Goal: Contribute content: Contribute content

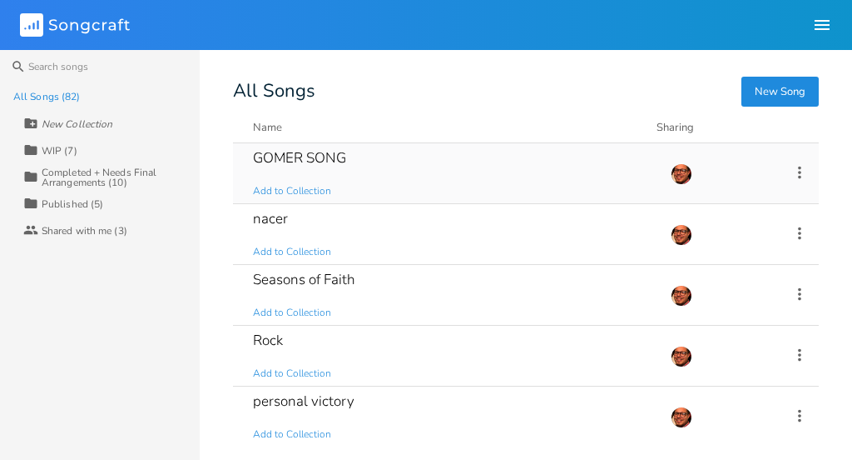
click at [352, 180] on div "GOMER SONG Add to Collection" at bounding box center [452, 173] width 398 height 60
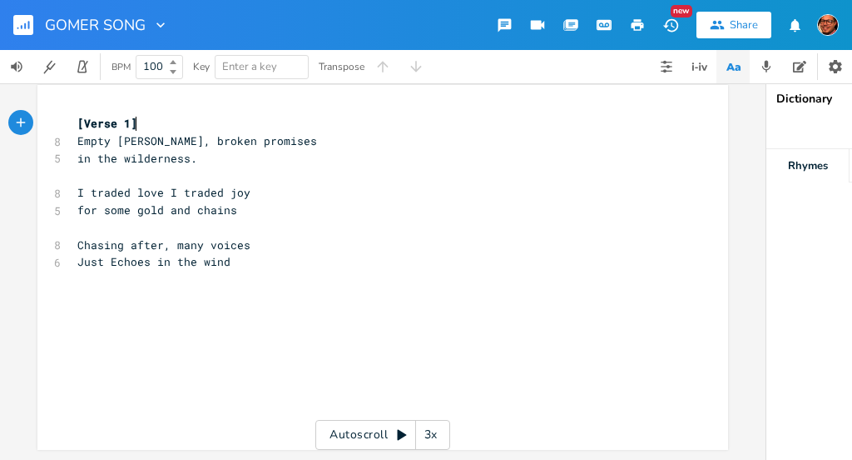
scroll to position [18, 0]
click at [226, 254] on pre "Just Echoes in the wind" at bounding box center [374, 261] width 601 height 17
click at [182, 237] on span "Chasing after, many voices" at bounding box center [163, 244] width 173 height 15
type textarea "many"
click at [182, 237] on span "Chasing after, many voices" at bounding box center [163, 244] width 173 height 15
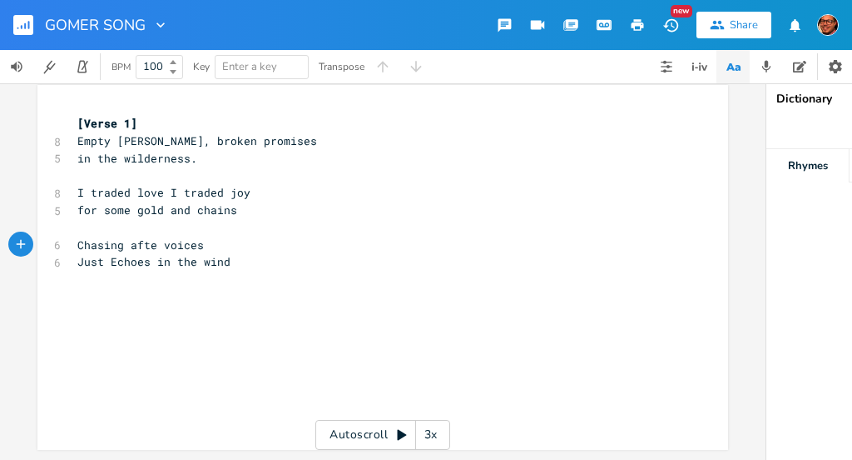
type textarea "r"
click at [181, 256] on span "Just Echoes in the wind" at bounding box center [153, 261] width 153 height 15
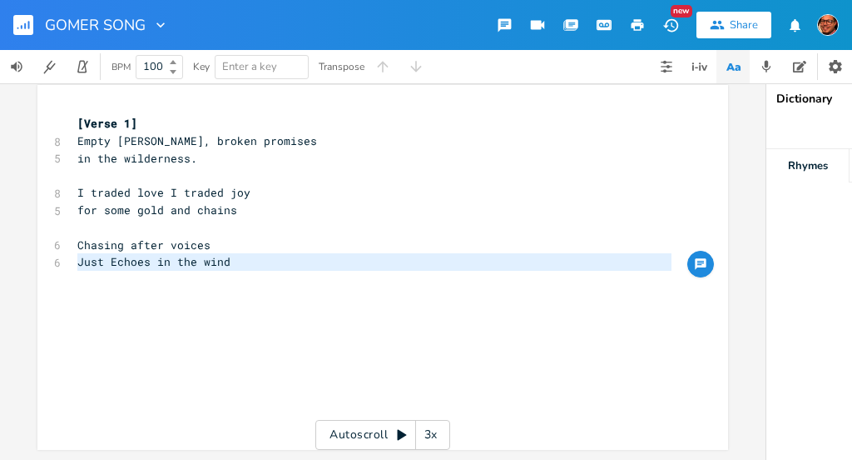
scroll to position [12, 0]
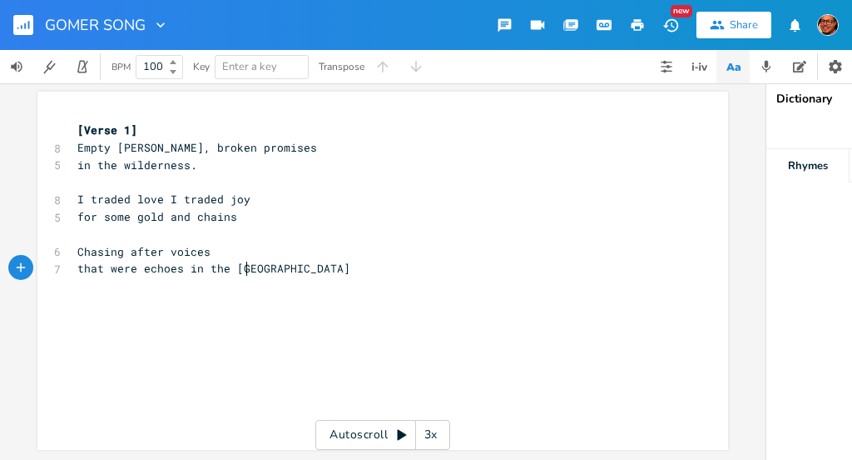
type textarea "that were echoes in the wind"
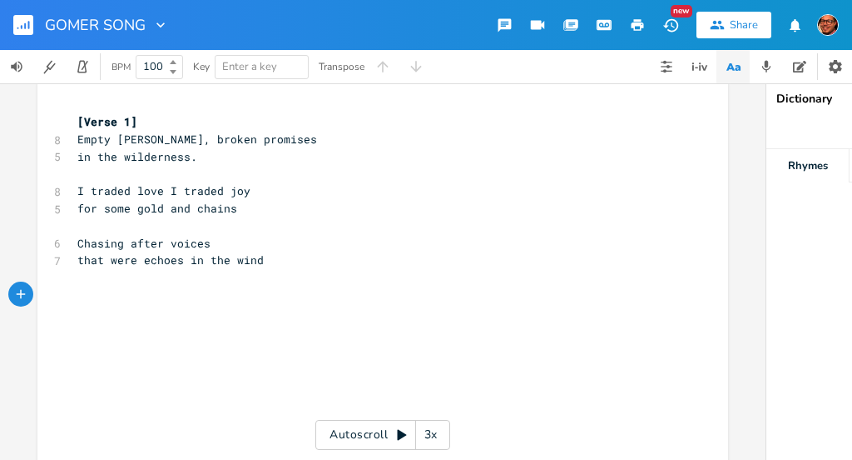
scroll to position [0, 0]
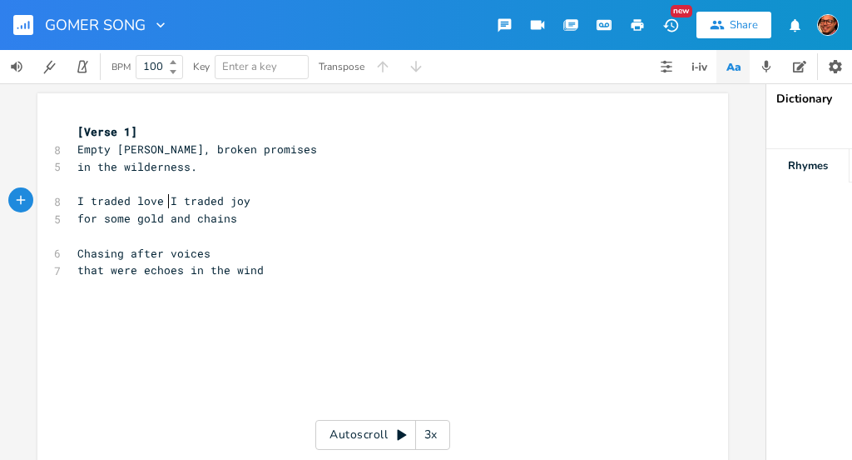
click at [162, 201] on span "I traded love I traded joy" at bounding box center [163, 200] width 173 height 15
click at [173, 221] on span "for some gold and chains" at bounding box center [157, 218] width 160 height 15
type textarea "and"
click at [173, 221] on span "for some gold and chains" at bounding box center [157, 218] width 160 height 15
type textarea "en"
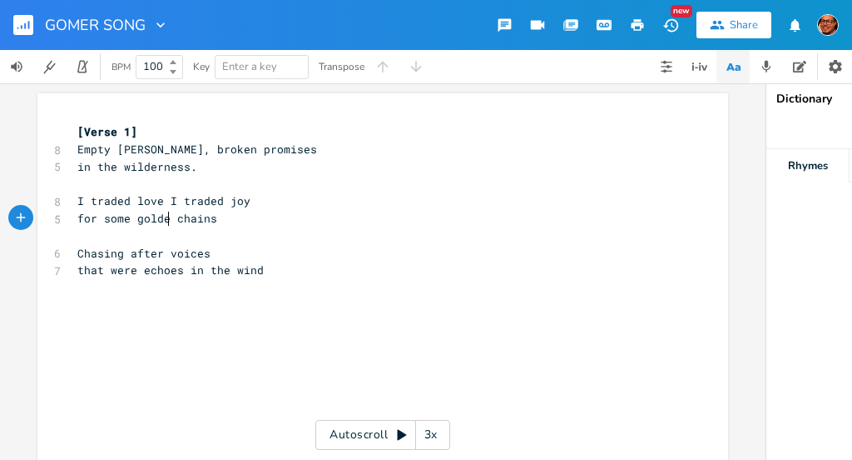
scroll to position [0, 11]
click at [77, 273] on span "that were echoes in the wind" at bounding box center [170, 269] width 186 height 15
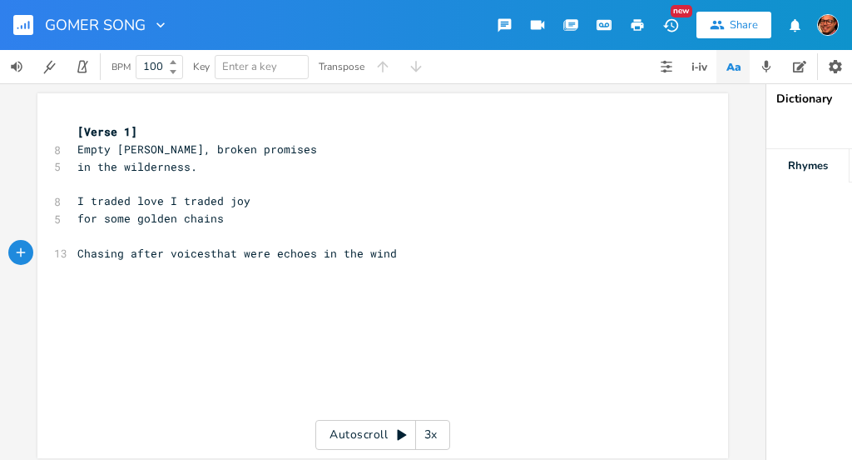
scroll to position [0, 2]
click at [276, 254] on span "Chasing after voices that were echoes in the wind" at bounding box center [240, 253] width 326 height 15
click at [186, 271] on span "echoes in the wind" at bounding box center [137, 269] width 120 height 15
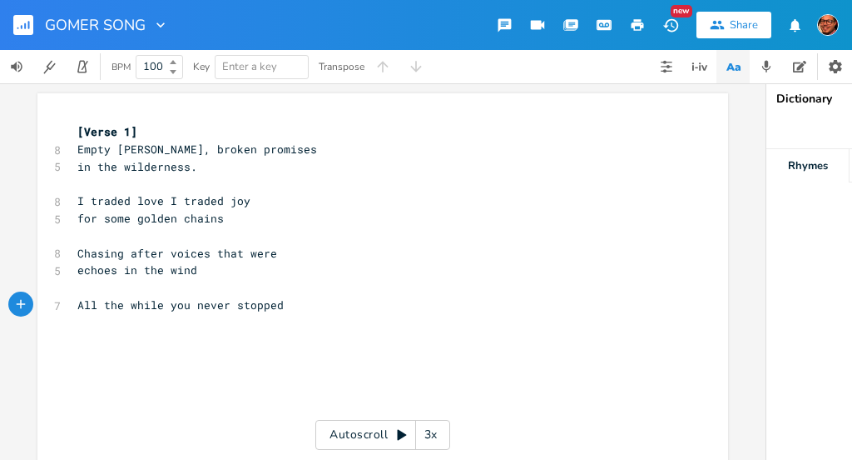
scroll to position [0, 161]
type textarea "All the while you never stopped calling"
type textarea "Youne"
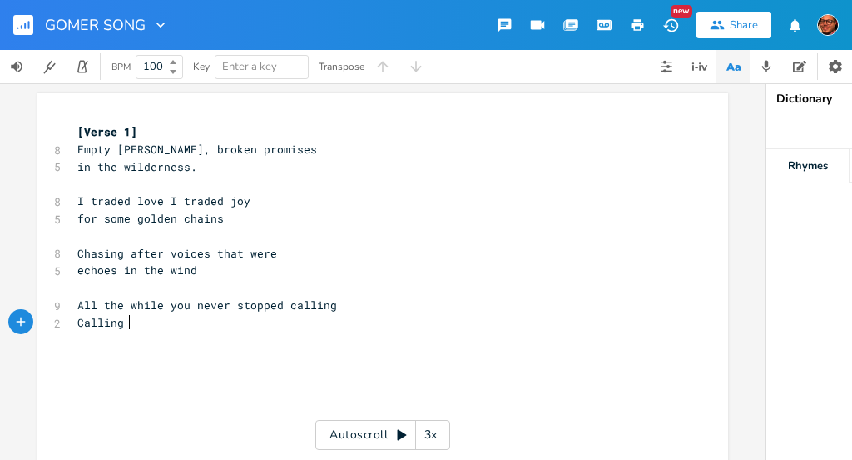
type textarea "Calling"
type textarea "I eh"
type textarea "her"
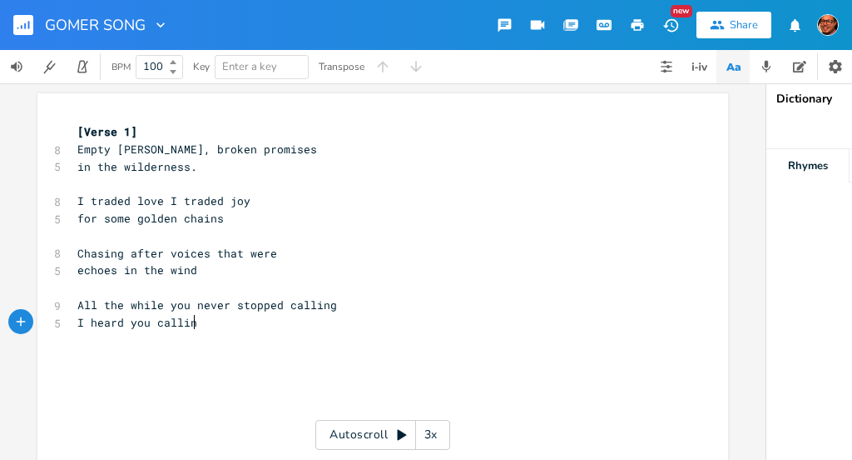
type textarea "ard you calling"
type textarea "l my name"
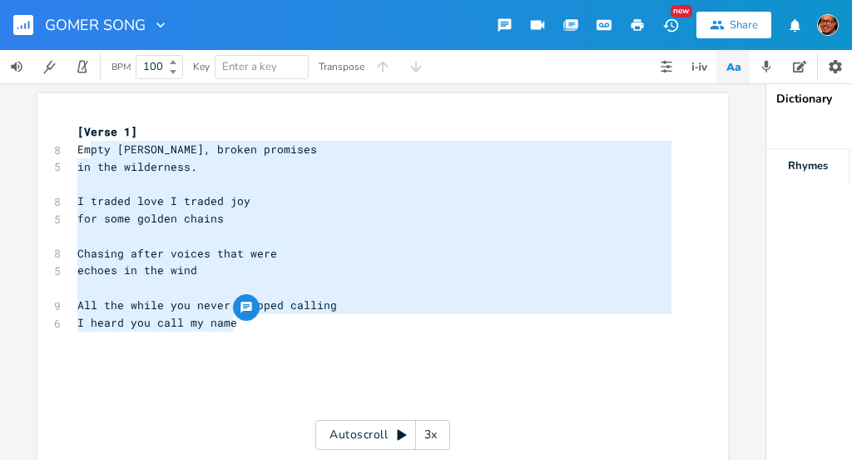
type textarea "Empty [PERSON_NAME], broken promises in the wilderness. I traded love I traded …"
drag, startPoint x: 235, startPoint y: 323, endPoint x: 67, endPoint y: 147, distance: 243.2
click at [67, 147] on div "Empty [PERSON_NAME], broken promises in the wilderness. I traded love I traded …" at bounding box center [382, 327] width 691 height 469
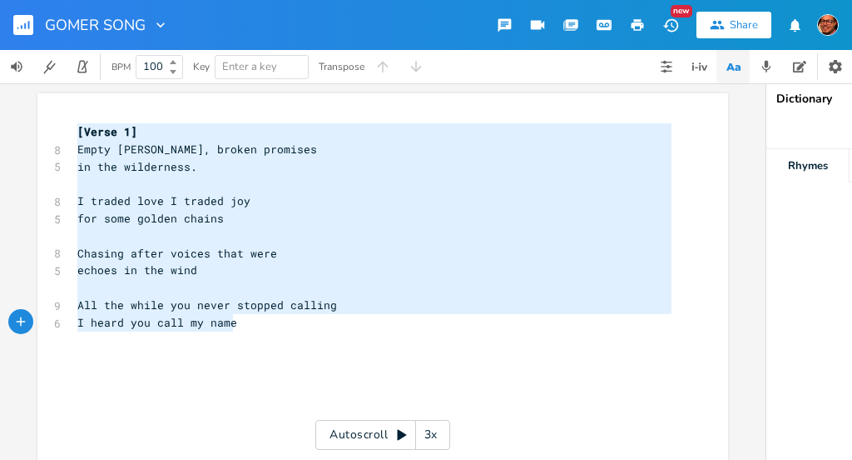
type textarea "[Verse 1] Empty [PERSON_NAME], broken promises in the wilderness. I traded love…"
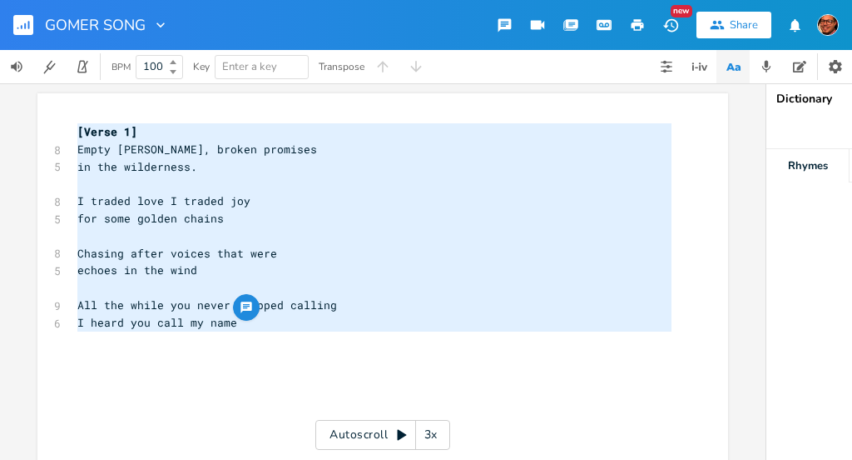
drag, startPoint x: 74, startPoint y: 132, endPoint x: 272, endPoint y: 346, distance: 292.2
click at [272, 346] on div "[Verse 1] 8 Empty [PERSON_NAME], broken promises 5 in the wilderness. ​ 8 I tra…" at bounding box center [374, 330] width 601 height 415
click at [229, 327] on pre "I heard you call my name" at bounding box center [374, 322] width 601 height 17
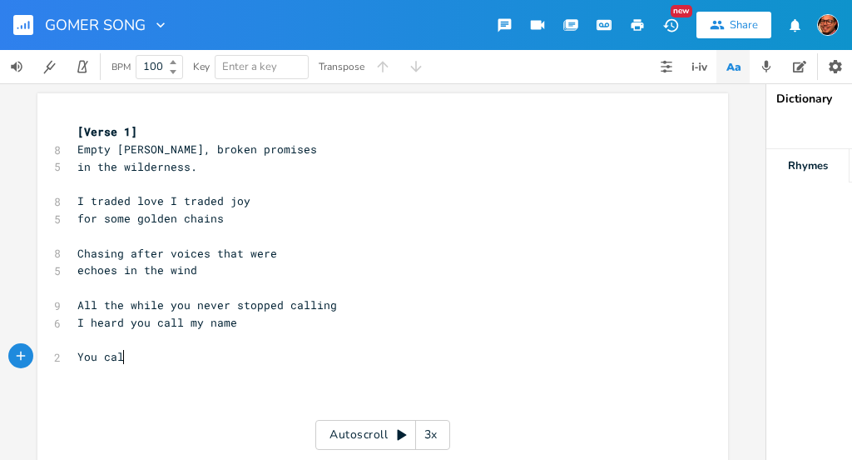
type textarea "You call"
type textarea "ed me belov"
type textarea ""belev"
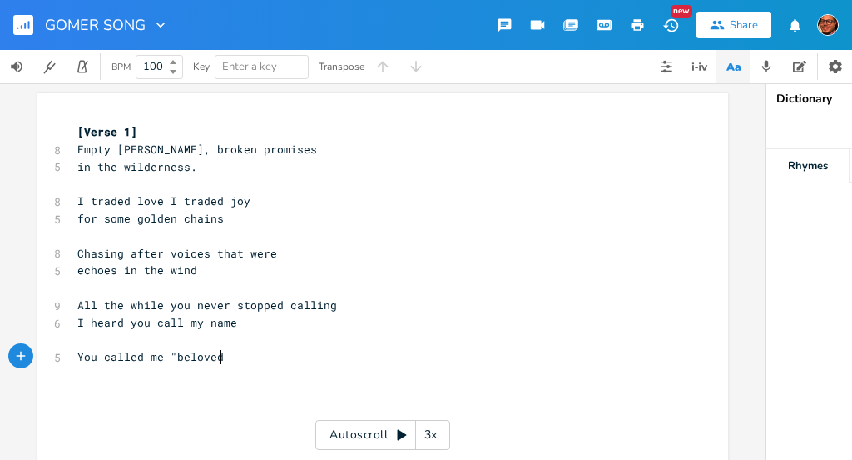
type textarea "oved""
type textarea "When I was f"
type textarea "felt forsaken"
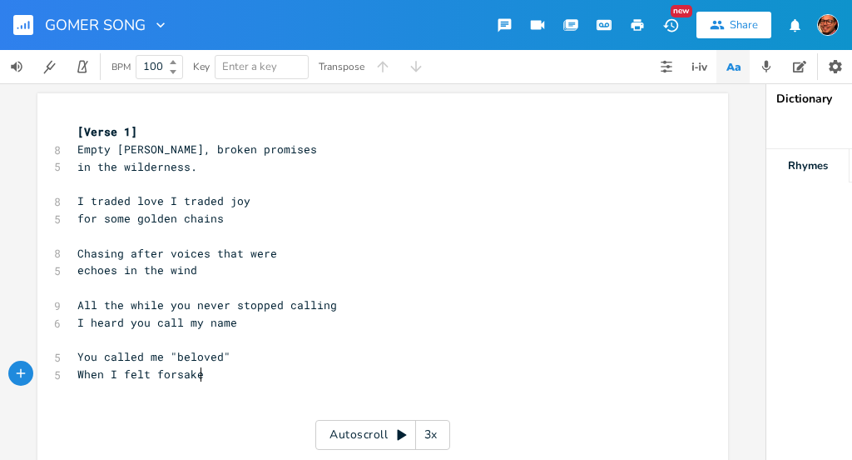
scroll to position [0, 61]
click at [139, 374] on span "When I felt forsaken" at bounding box center [143, 373] width 133 height 15
type textarea "felt"
click at [139, 374] on span "When I felt forsaken" at bounding box center [143, 373] width 133 height 15
type textarea "When I felt forsaken"
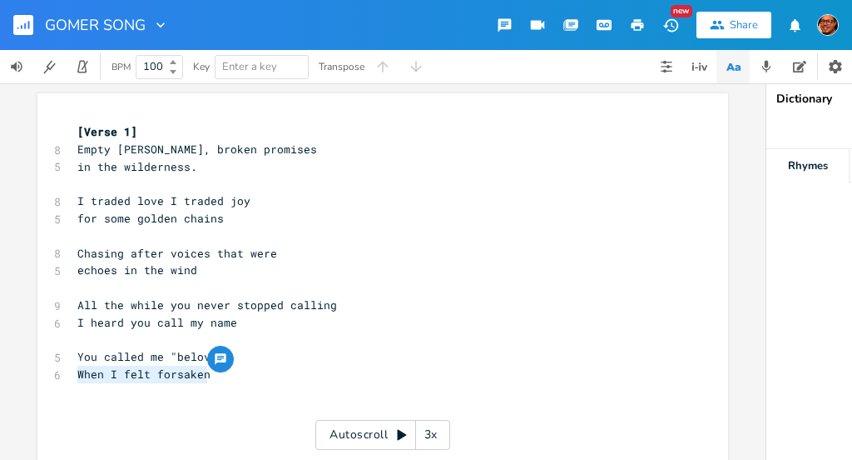
drag, startPoint x: 214, startPoint y: 375, endPoint x: 64, endPoint y: 374, distance: 149.8
click at [64, 374] on div "When I felt forsaken x [Verse 1] 8 Empty [PERSON_NAME], broken promises 5 in th…" at bounding box center [382, 362] width 691 height 538
click at [209, 380] on pre "When I felt forsaken" at bounding box center [374, 373] width 601 height 17
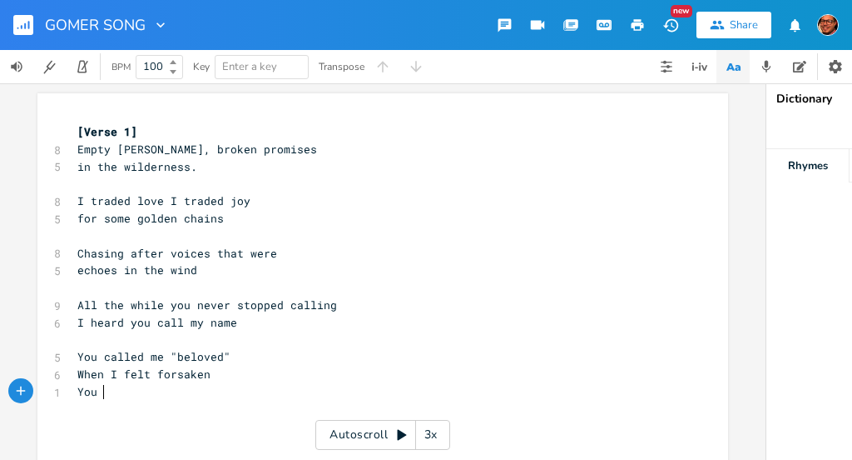
scroll to position [0, 20]
type textarea "You call"
type textarea "gra"
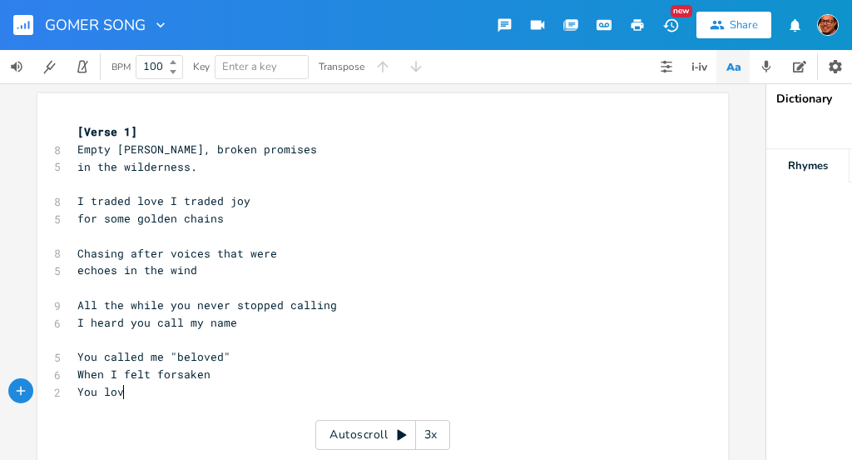
type textarea "lov"
type textarea "e pursued me"
type textarea ";"
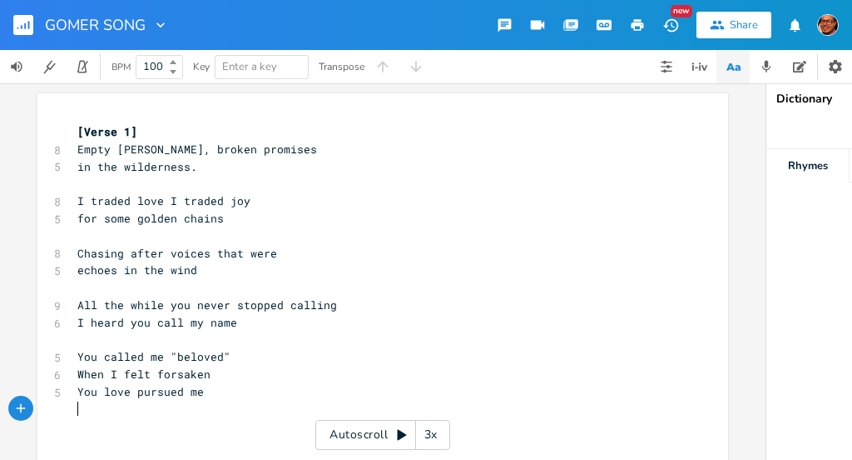
scroll to position [0, 2]
type textarea "When"
click at [90, 393] on span "You love pursued me" at bounding box center [140, 391] width 127 height 15
type textarea "r whe"
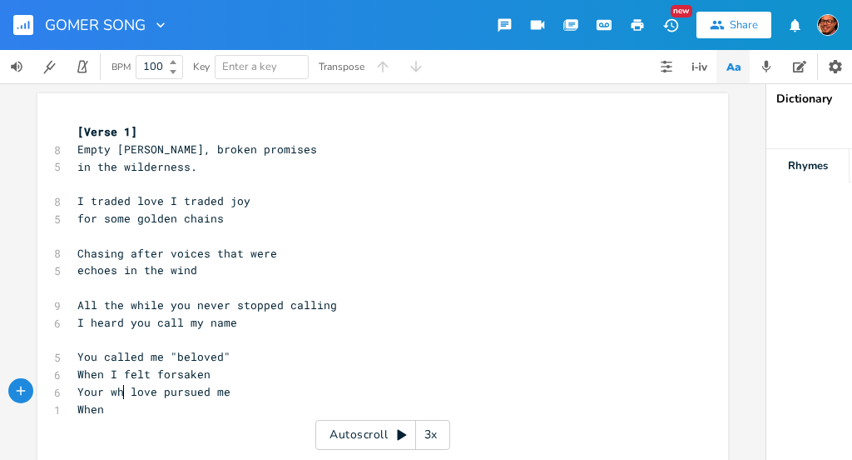
scroll to position [0, 27]
click at [111, 415] on pre "When" at bounding box center [374, 408] width 601 height 17
type textarea "cho"
type textarea "i"
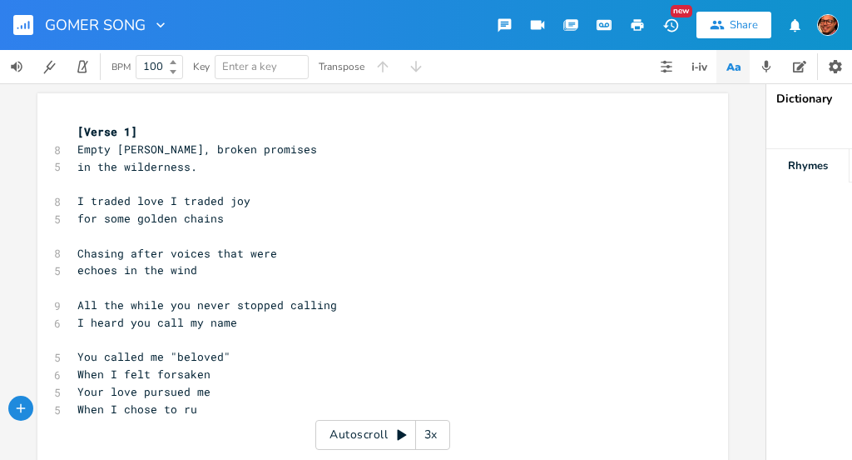
scroll to position [0, 66]
type textarea "I chose to runc"
type textarea "."
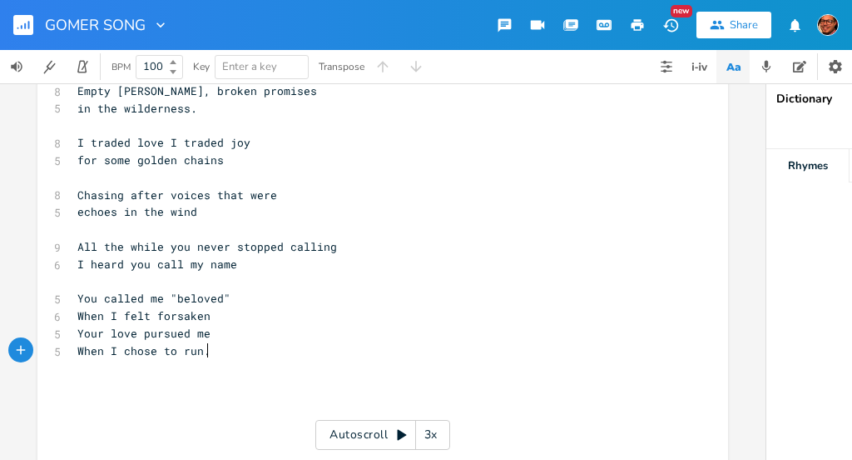
scroll to position [59, 0]
click at [213, 351] on pre "When I chose to run." at bounding box center [374, 349] width 601 height 17
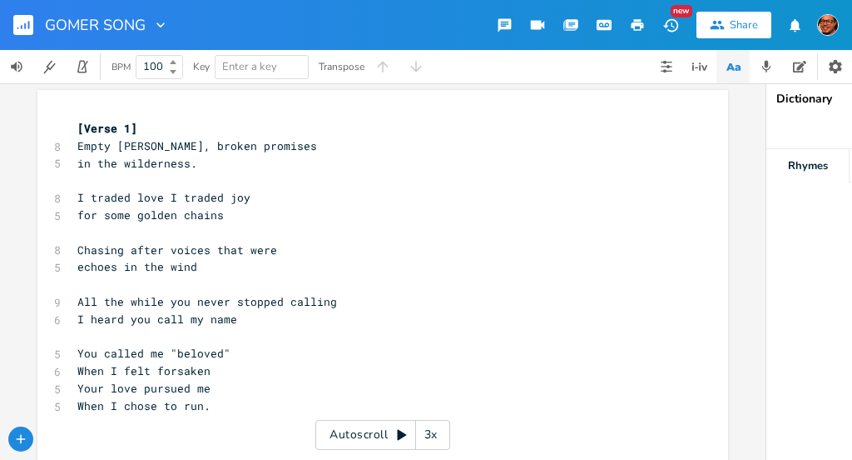
scroll to position [12, 0]
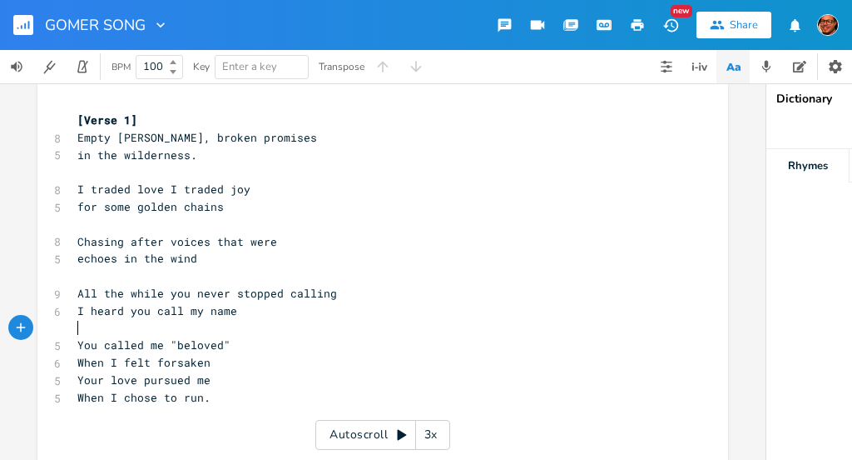
click at [127, 324] on pre "​" at bounding box center [374, 328] width 601 height 17
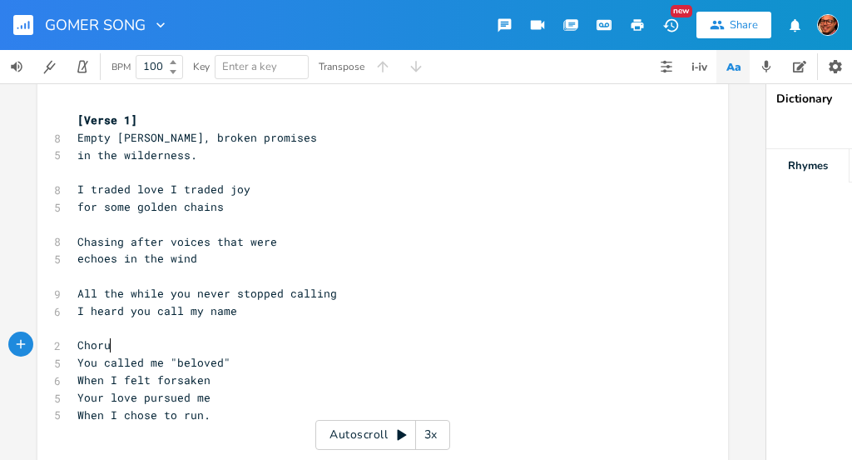
scroll to position [0, 34]
type textarea "Chorus]"
click at [74, 345] on pre "Chorus]" at bounding box center [374, 344] width 601 height 17
type textarea "["
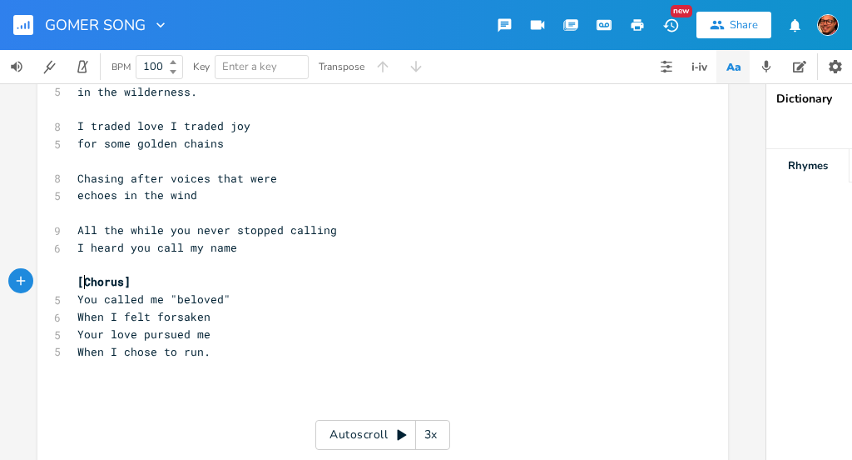
scroll to position [77, 0]
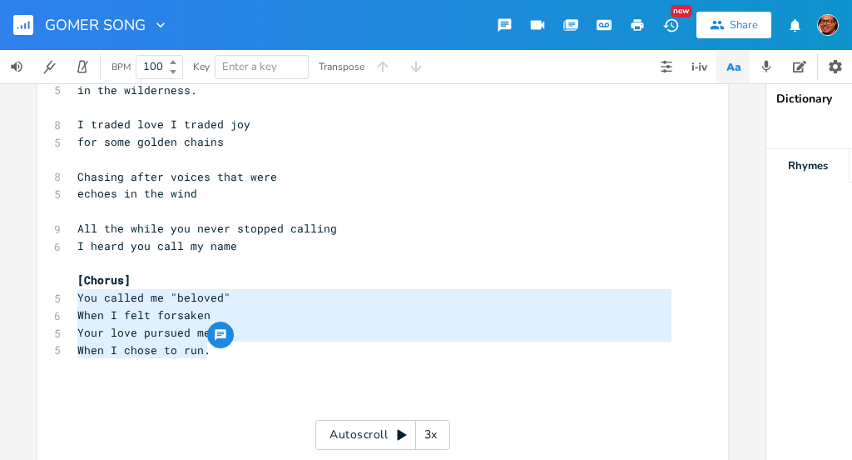
drag, startPoint x: 205, startPoint y: 350, endPoint x: 61, endPoint y: 292, distance: 155.1
click at [60, 292] on div "You called me "beloved" When I felt forsaken Your love pursued me When I chose …" at bounding box center [382, 329] width 691 height 624
type textarea "You called me "beloved" When I felt forsaken Your love pursued me When I chose …"
click at [111, 332] on span "Your love pursued me" at bounding box center [143, 332] width 133 height 15
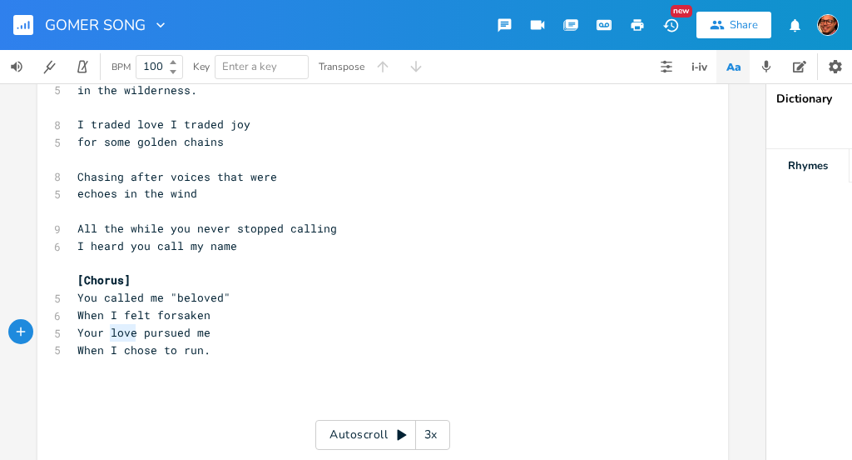
click at [111, 333] on span "Your love pursued me" at bounding box center [143, 332] width 133 height 15
type textarea "gra"
type textarea "mercy"
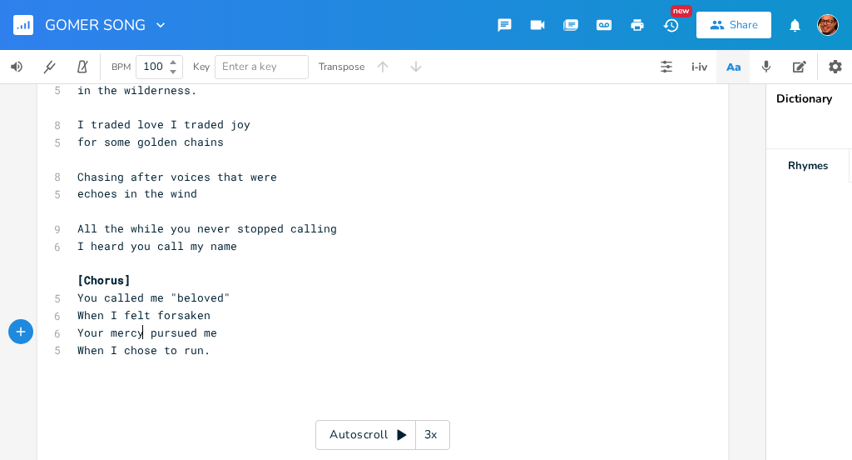
click at [88, 337] on span "Your mercy pursued me" at bounding box center [147, 332] width 140 height 15
type textarea "Your"
click at [88, 337] on span "Your mercy pursued me" at bounding box center [147, 332] width 140 height 15
type textarea "M"
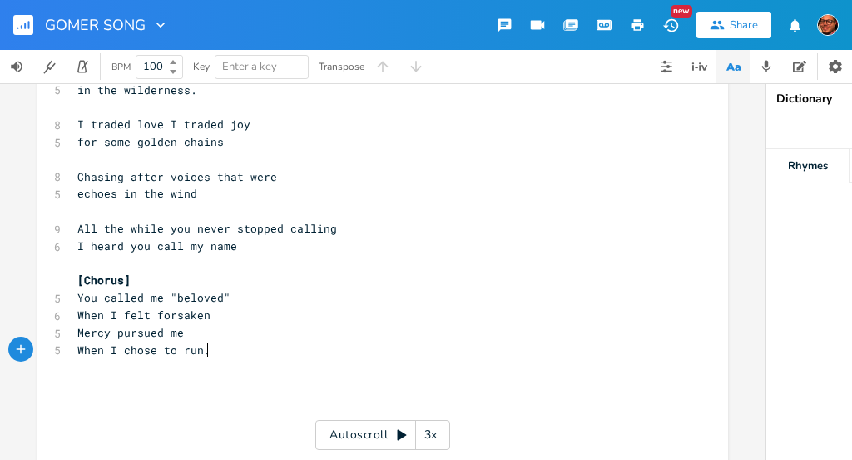
click at [203, 352] on pre "When I chose to run." at bounding box center [374, 349] width 601 height 17
click at [209, 320] on pre "When I felt forsaken" at bounding box center [374, 314] width 601 height 17
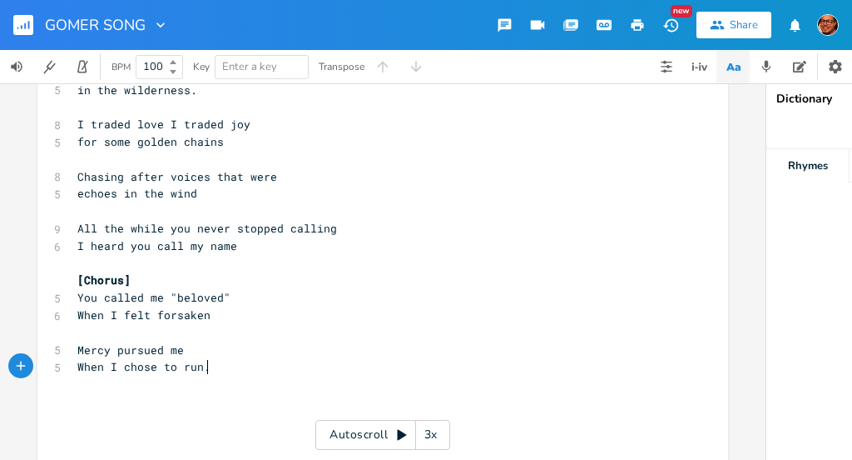
click at [208, 370] on pre "When I chose to run." at bounding box center [374, 366] width 601 height 17
type textarea "Your love was louder"
type textarea "Than"
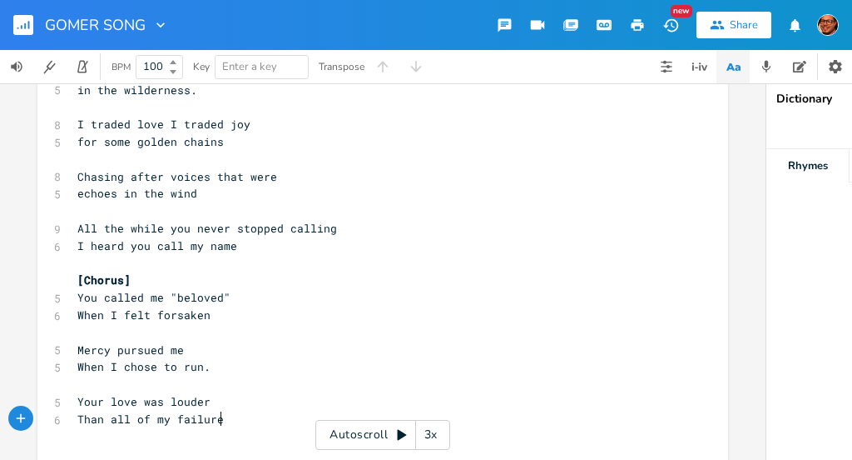
type textarea "Than all of my failures"
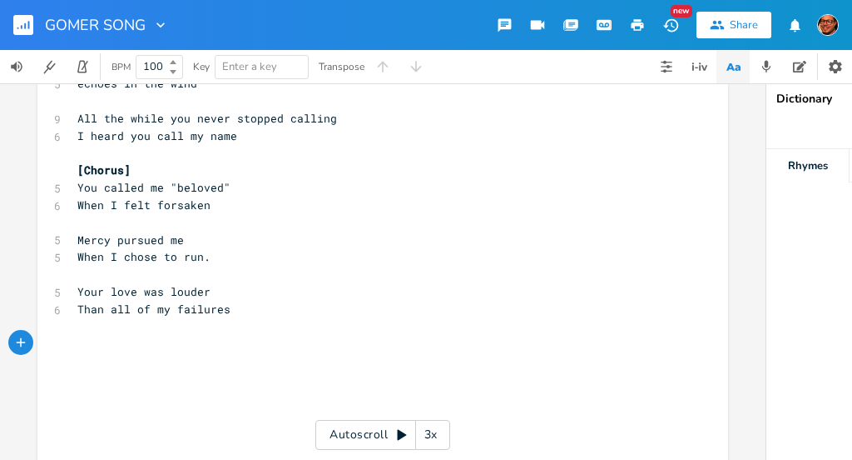
scroll to position [194, 0]
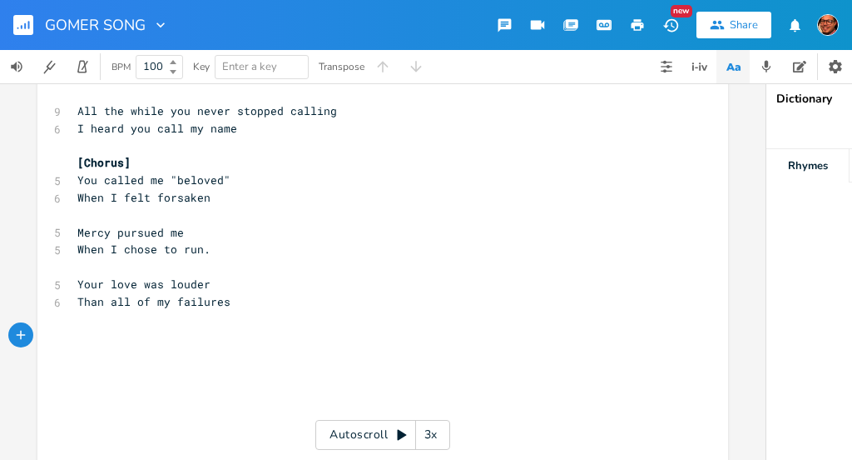
click at [233, 306] on pre "Than all of my failures" at bounding box center [374, 301] width 601 height 17
type textarea "T"
type textarea "You ha"
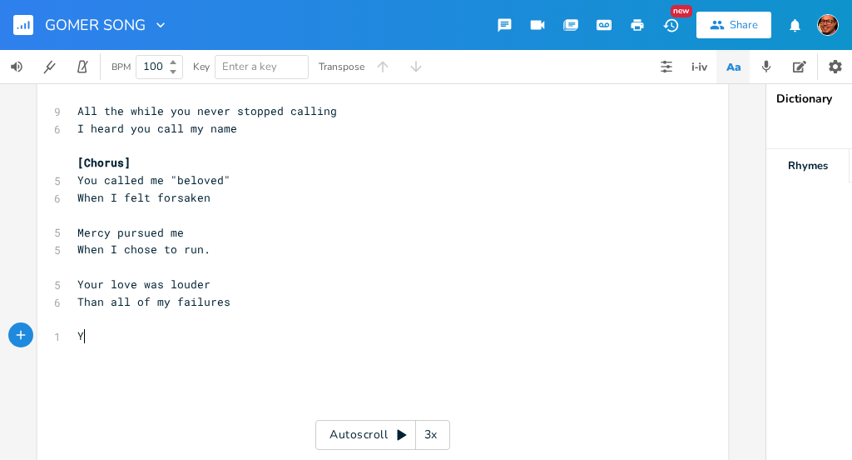
type textarea "You"
type textarea "You wrapped me in your arms"
click at [79, 340] on span "You wrapped me in your arms" at bounding box center [167, 335] width 180 height 15
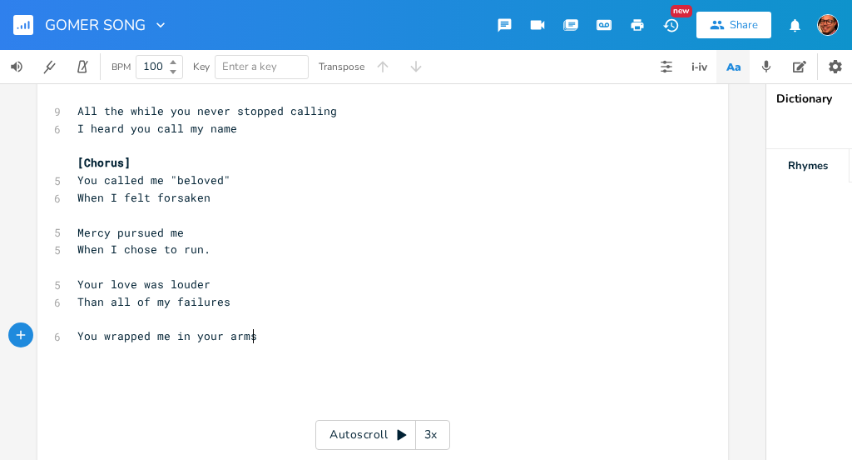
type textarea "You"
click at [79, 340] on span "You wrapped me in your arms" at bounding box center [167, 335] width 180 height 15
click at [256, 344] on pre "You wrapped me in your arms" at bounding box center [374, 335] width 601 height 17
type textarea "\"
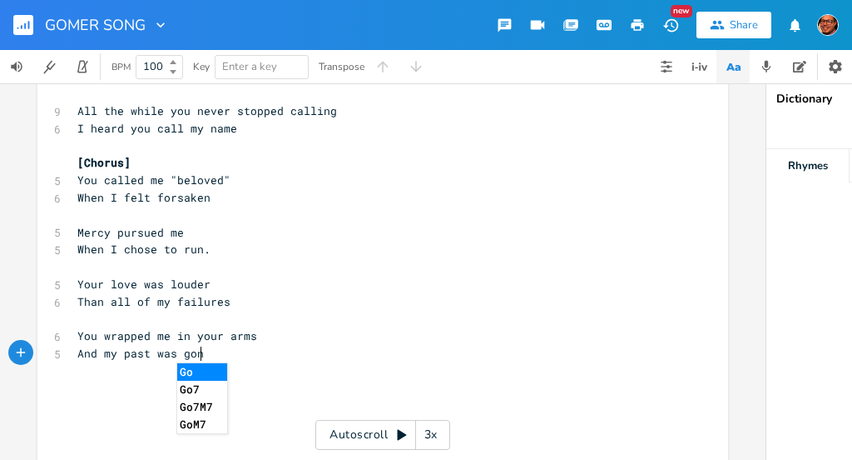
scroll to position [0, 113]
type textarea "And my past was gone."
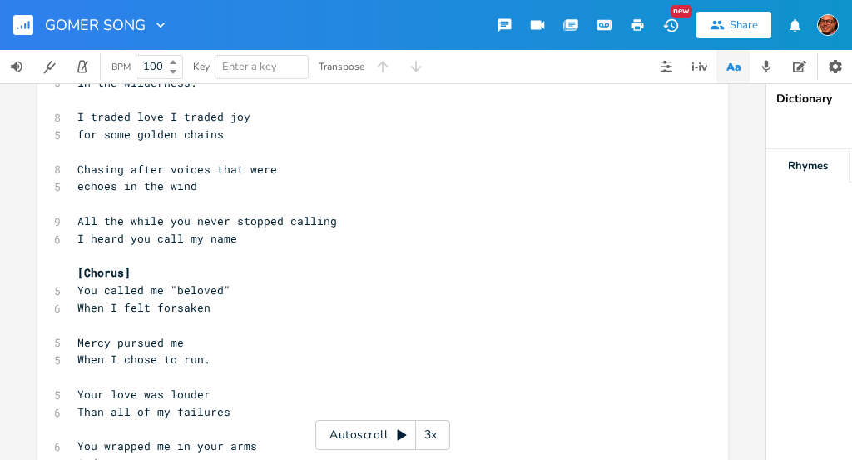
scroll to position [0, 0]
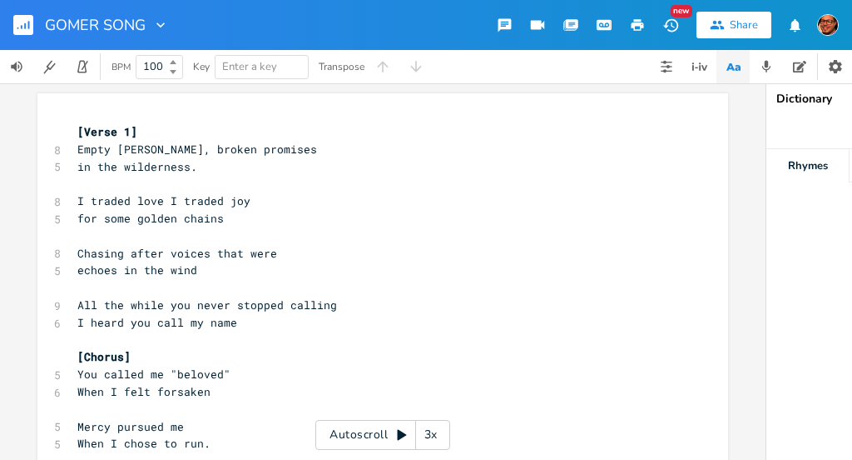
click at [173, 218] on span "for some golden chains" at bounding box center [150, 218] width 147 height 15
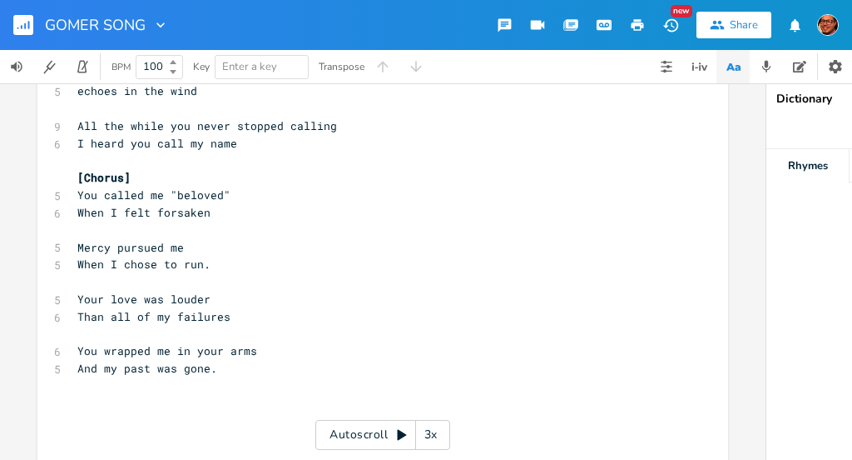
scroll to position [181, 0]
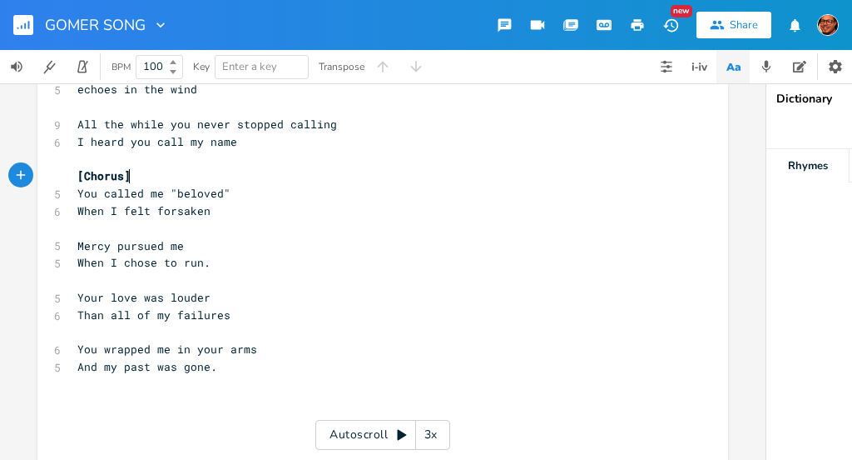
click at [133, 175] on pre "[Chorus]" at bounding box center [374, 175] width 601 height 17
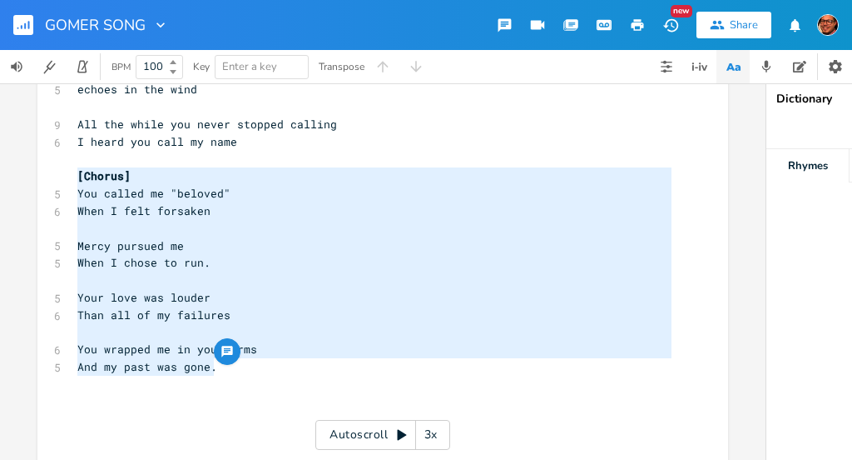
drag, startPoint x: 72, startPoint y: 175, endPoint x: 285, endPoint y: 365, distance: 285.9
click at [285, 365] on div "[Verse 1] 8 Empty [PERSON_NAME], broken promises 5 in the wilderness. ​ 8 I tra…" at bounding box center [374, 324] width 601 height 762
type textarea "[Chorus] You called me "beloved" When I felt forsaken [PERSON_NAME] pursued me …"
paste textarea
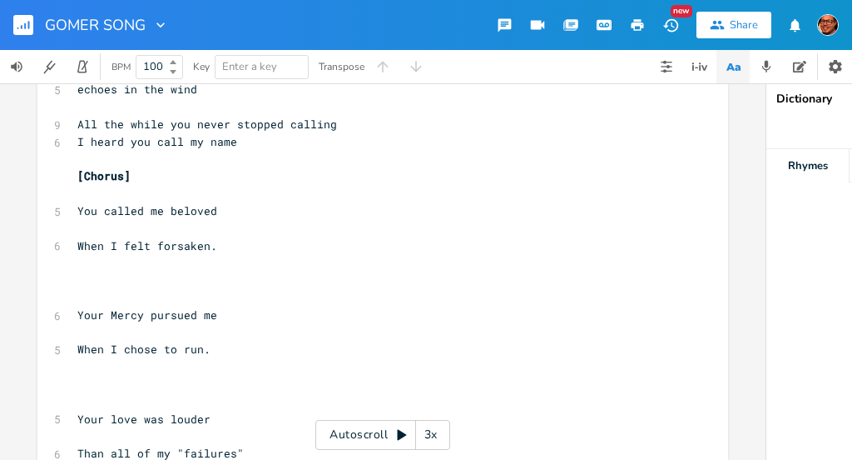
scroll to position [339, 0]
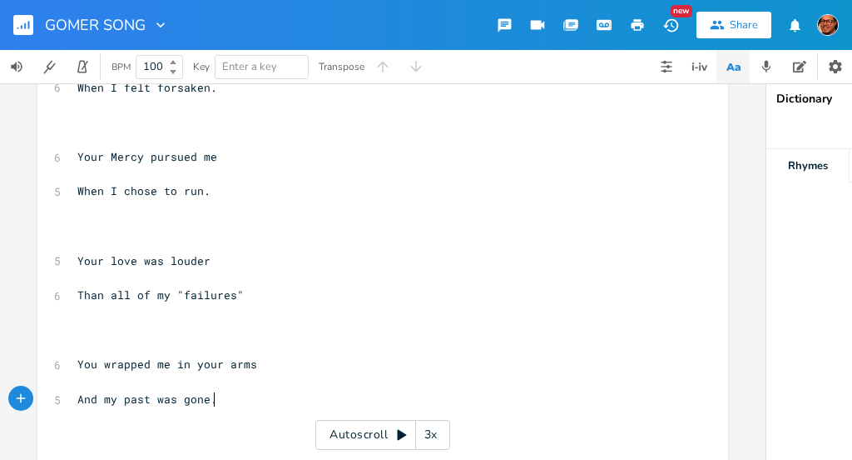
click at [187, 345] on pre "​" at bounding box center [374, 347] width 601 height 17
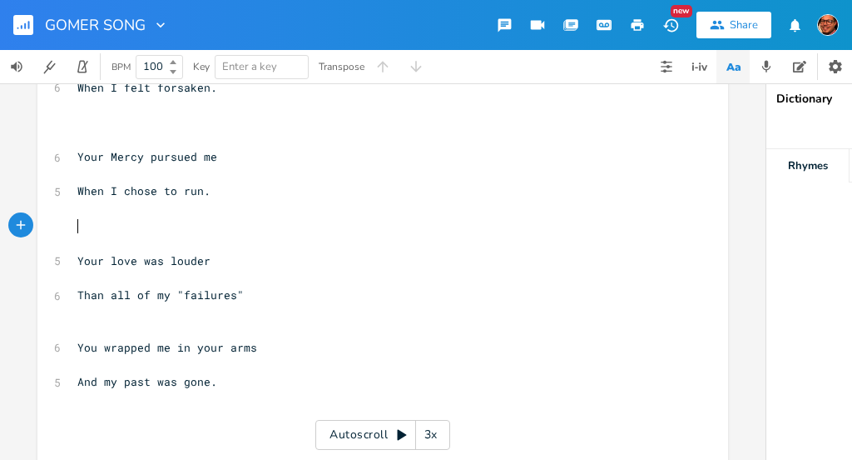
click at [157, 231] on pre "​" at bounding box center [374, 225] width 601 height 17
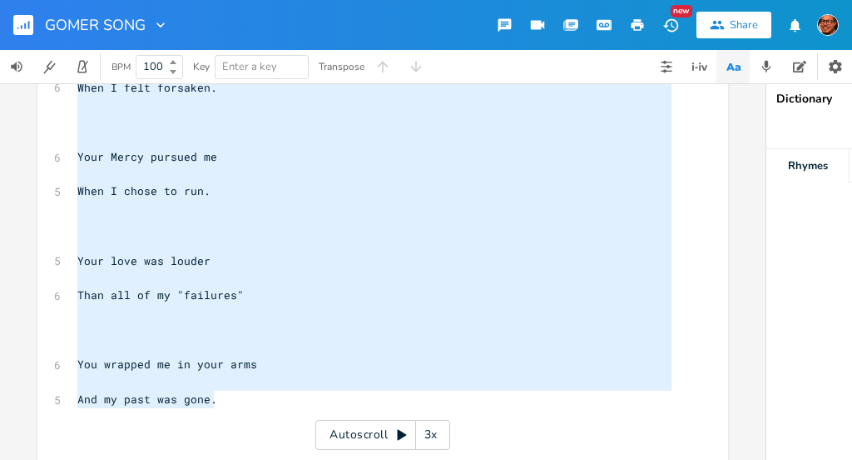
scroll to position [105, 0]
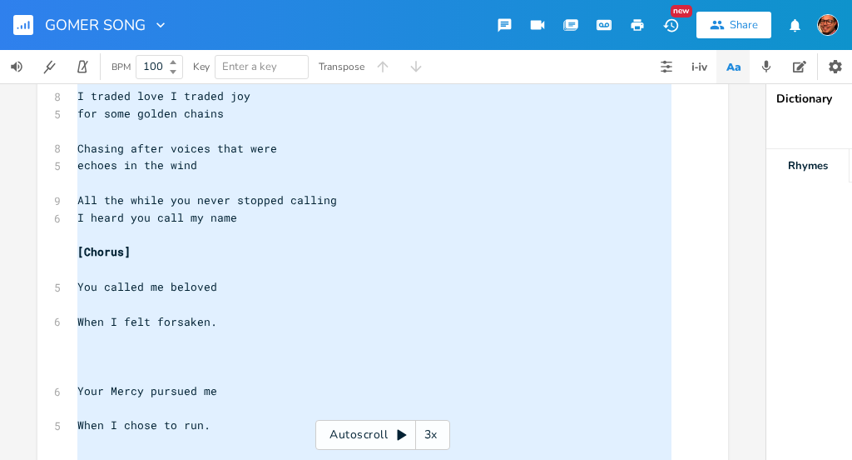
type textarea "[Verse 1] Empty [PERSON_NAME], broken promises in the wilderness. I traded love…"
drag, startPoint x: 211, startPoint y: 405, endPoint x: 34, endPoint y: 22, distance: 421.7
click at [35, 22] on div "GOMER SONG New Share BPM 100 Key Enter a key Transpose [Verse 1] Empty [PERSON_…" at bounding box center [426, 230] width 852 height 460
